Goal: Information Seeking & Learning: Check status

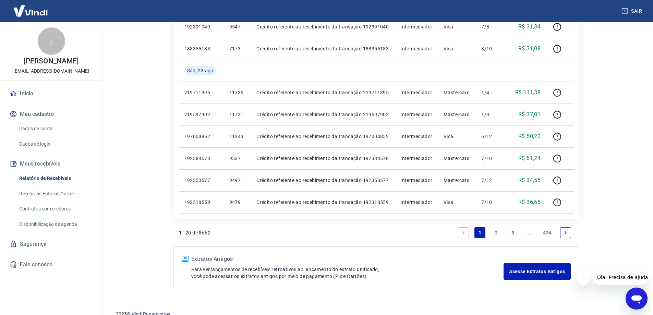
scroll to position [442, 0]
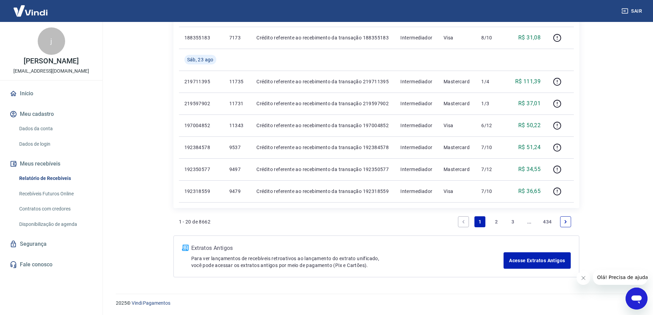
click at [495, 220] on link "2" at bounding box center [496, 221] width 11 height 11
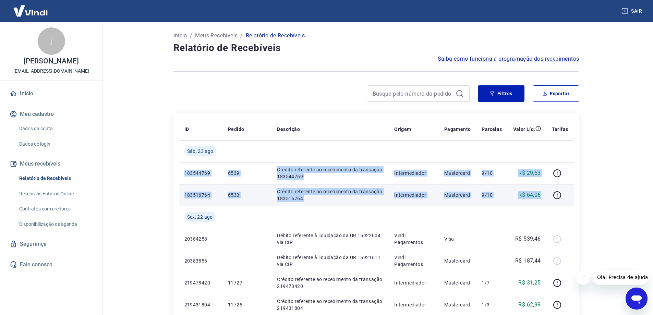
drag, startPoint x: 182, startPoint y: 171, endPoint x: 542, endPoint y: 197, distance: 360.8
copy tbody "183544769 6539 Crédito referente ao recebimento da transação 183544769 Intermed…"
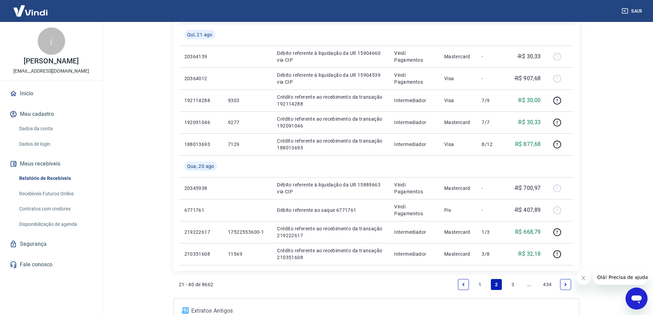
scroll to position [464, 0]
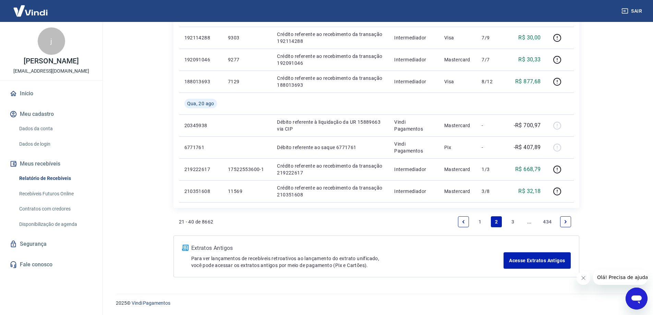
click at [479, 221] on link "1" at bounding box center [479, 221] width 11 height 11
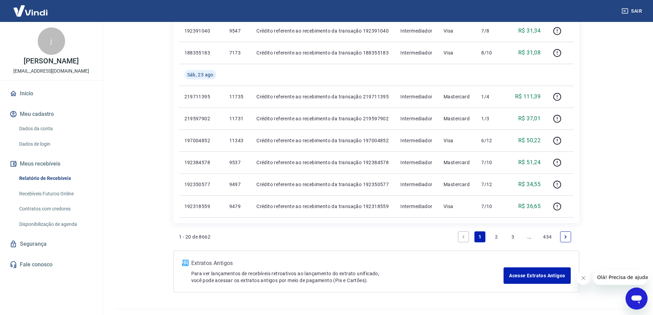
scroll to position [442, 0]
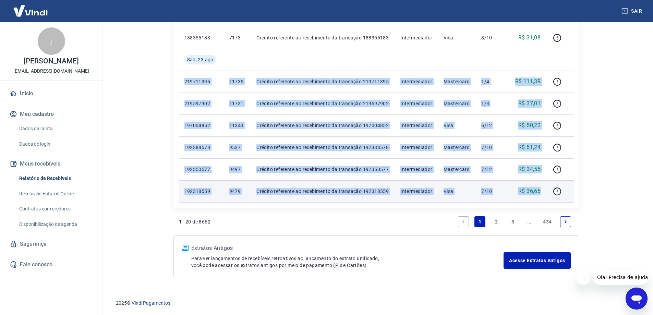
drag, startPoint x: 183, startPoint y: 81, endPoint x: 545, endPoint y: 196, distance: 379.8
copy tbody "219711395 11735 Crédito referente ao recebimento da transação 219711395 Interme…"
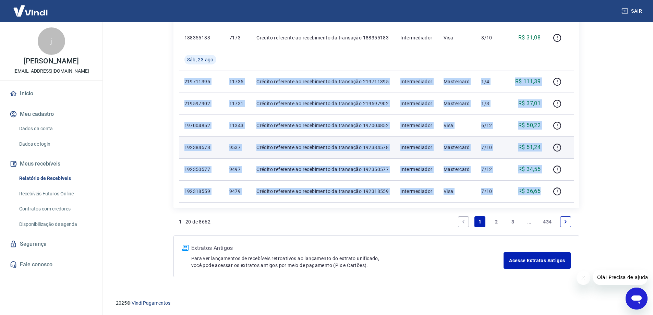
click at [328, 155] on td "Crédito referente ao recebimento da transação 192384578" at bounding box center [323, 147] width 144 height 22
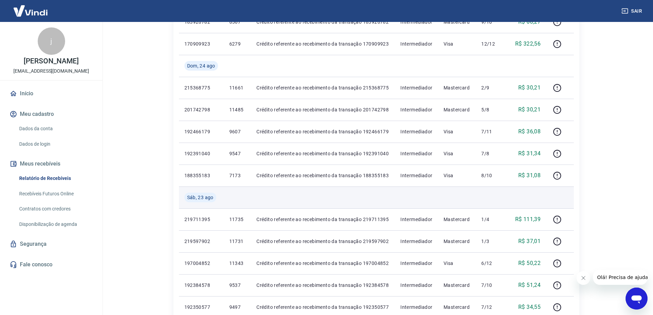
scroll to position [271, 0]
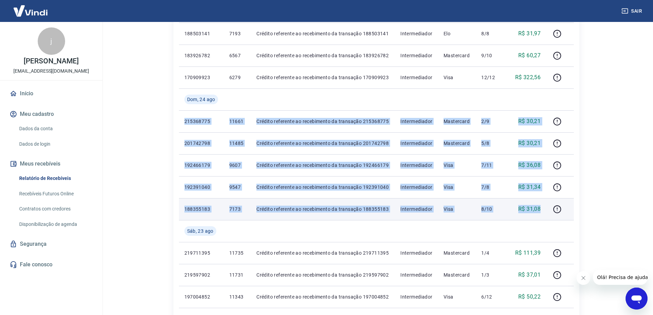
drag, startPoint x: 183, startPoint y: 120, endPoint x: 542, endPoint y: 209, distance: 369.3
click at [542, 209] on tbody "Seg, 25 ago 219927104 11745 Crédito referente ao recebimento da transação 21992…" at bounding box center [376, 121] width 395 height 504
copy tbody "215368775 11661 Crédito referente ao recebimento da transação 215368775 Interme…"
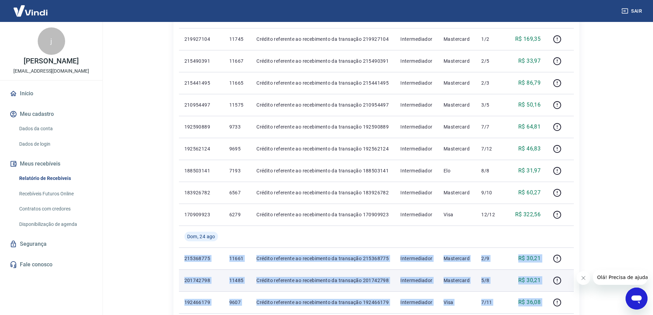
scroll to position [100, 0]
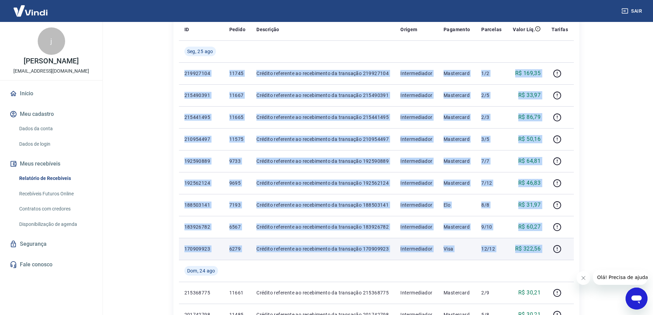
drag, startPoint x: 184, startPoint y: 73, endPoint x: 549, endPoint y: 243, distance: 403.2
click at [549, 243] on tbody "Seg, 25 ago 219927104 11745 Crédito referente ao recebimento da transação 21992…" at bounding box center [376, 292] width 395 height 504
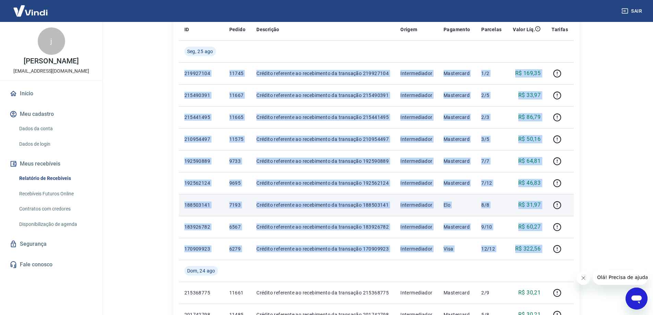
copy tbody "219927104 11745 Crédito referente ao recebimento da transação 219927104 Interme…"
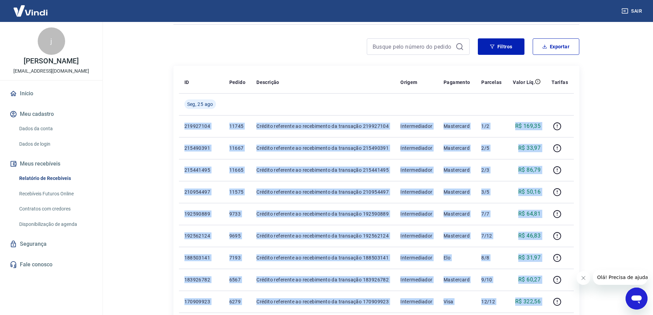
scroll to position [0, 0]
